Goal: Navigation & Orientation: Find specific page/section

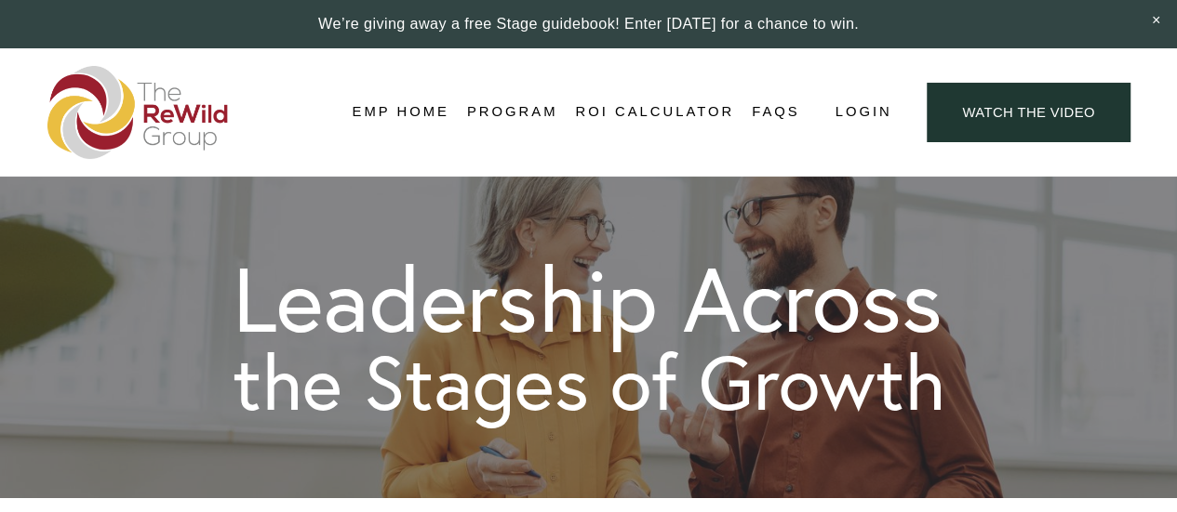
click at [407, 115] on link "EMP Home" at bounding box center [400, 113] width 97 height 28
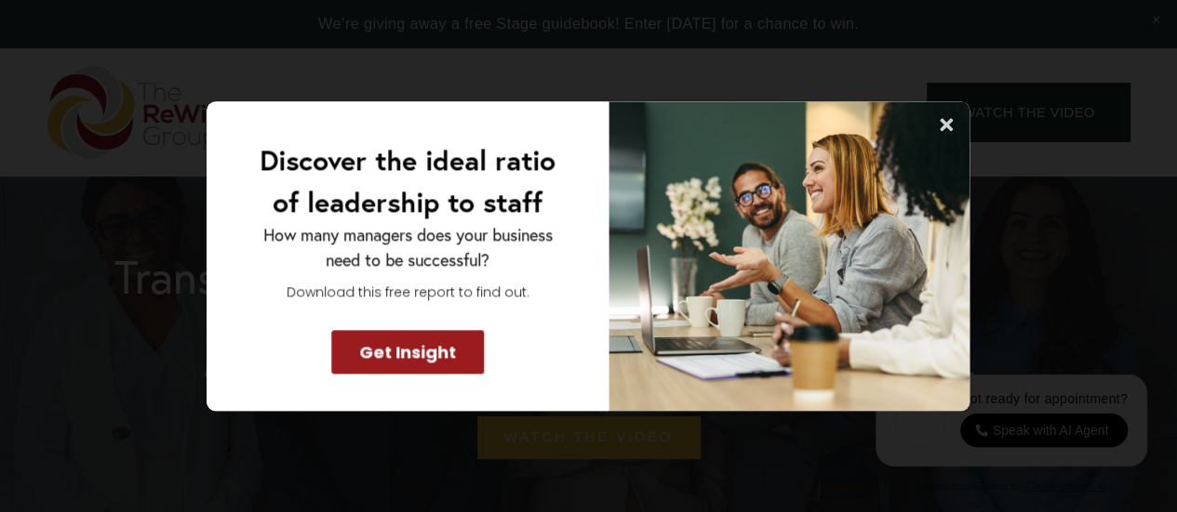
click at [951, 123] on icon at bounding box center [947, 124] width 19 height 19
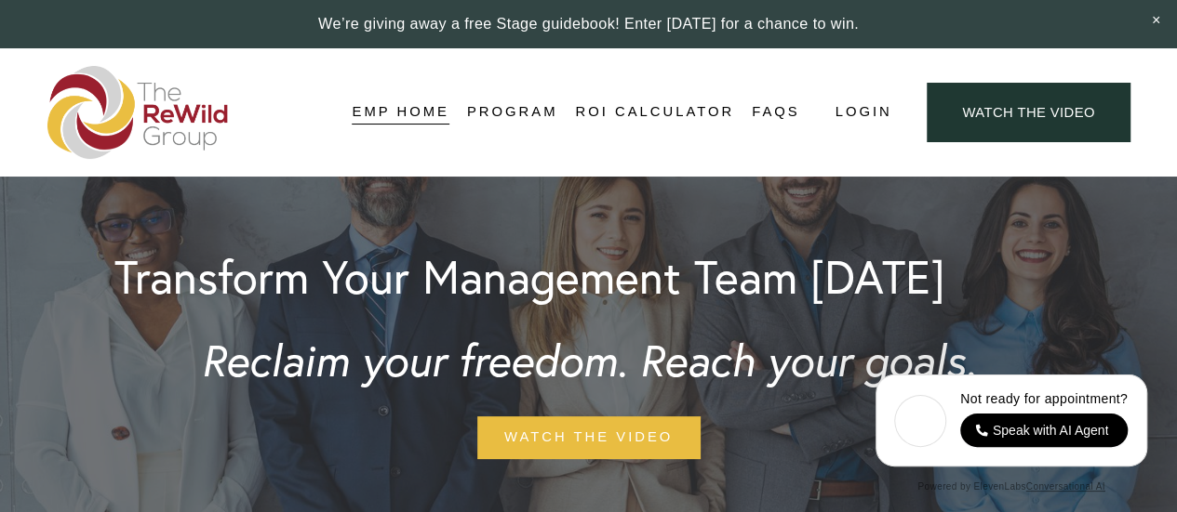
click at [0, 0] on link "Structure" at bounding box center [0, 0] width 0 height 0
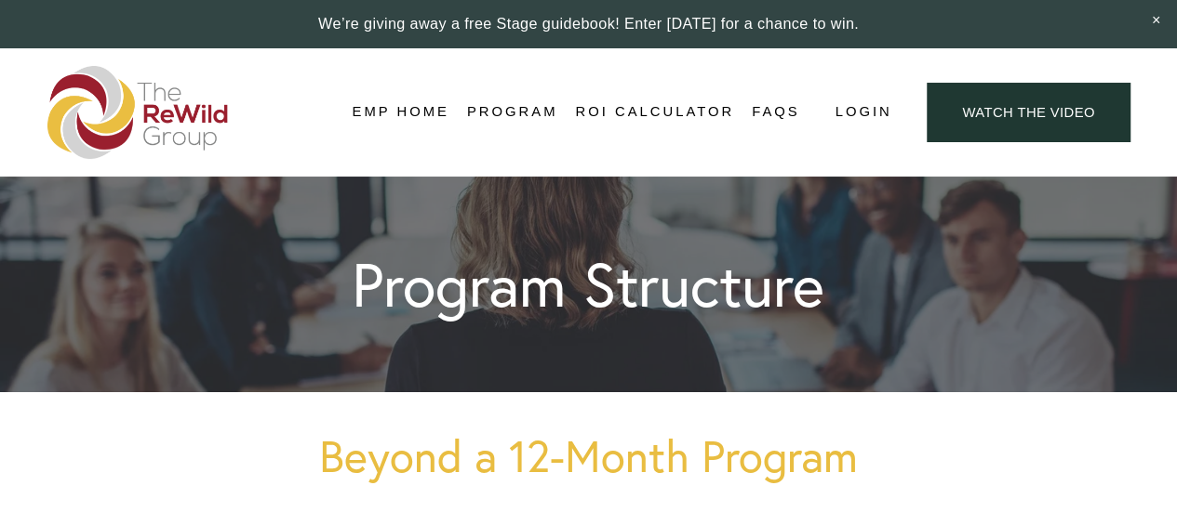
drag, startPoint x: 0, startPoint y: 0, endPoint x: 494, endPoint y: 172, distance: 523.0
click at [494, 172] on div "Skip to Content EMP Home Program Structure Topics Activities Pricing Testimonia…" at bounding box center [588, 112] width 1177 height 128
